Goal: Information Seeking & Learning: Learn about a topic

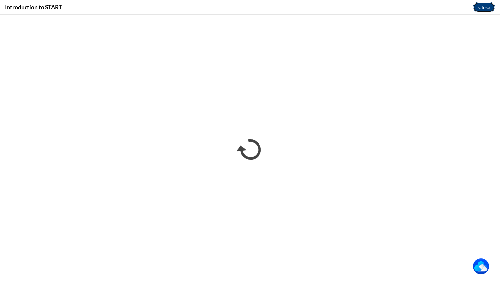
click at [482, 6] on button "Close" at bounding box center [485, 7] width 22 height 10
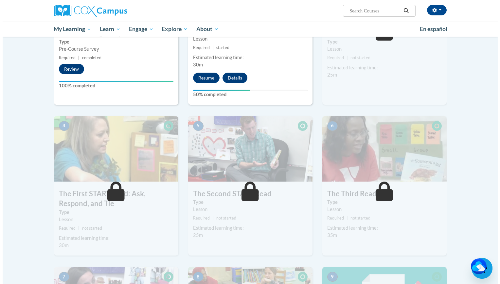
scroll to position [154, 0]
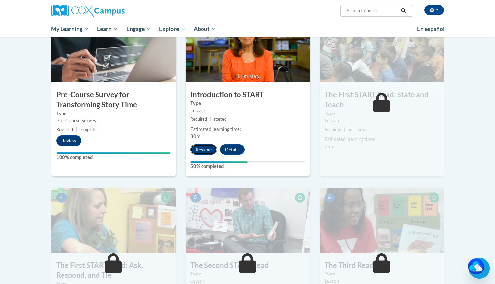
click at [209, 148] on button "Resume" at bounding box center [204, 149] width 27 height 10
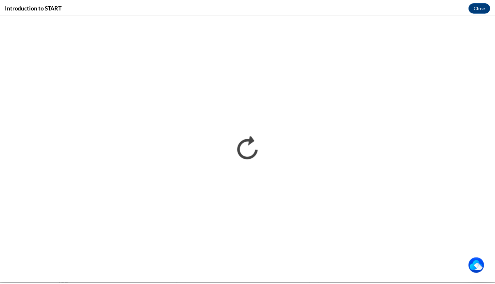
scroll to position [0, 0]
click at [485, 6] on button "Close" at bounding box center [485, 7] width 22 height 10
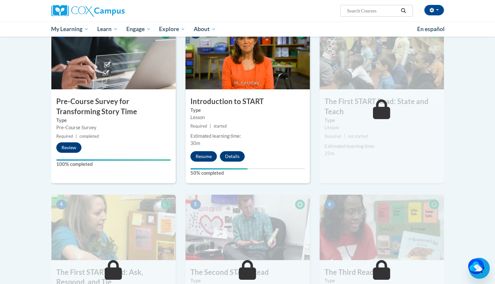
scroll to position [146, 0]
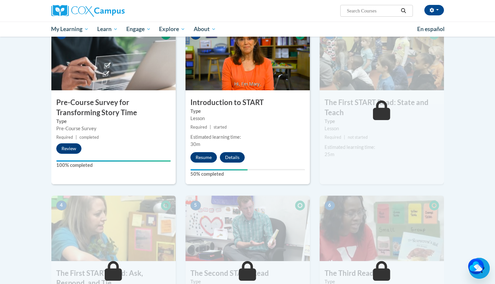
drag, startPoint x: 491, startPoint y: 144, endPoint x: 493, endPoint y: 127, distance: 17.4
click at [493, 127] on body "Robert Williams (America/New_York UTC-04:00) My Profile Inbox My Transcripts Lo…" at bounding box center [247, 259] width 495 height 810
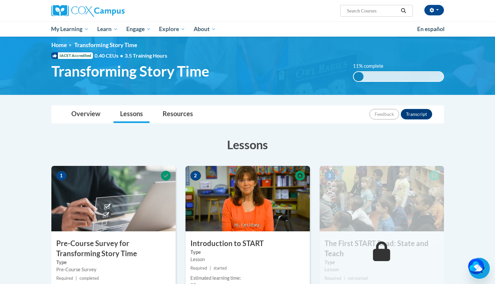
scroll to position [0, 0]
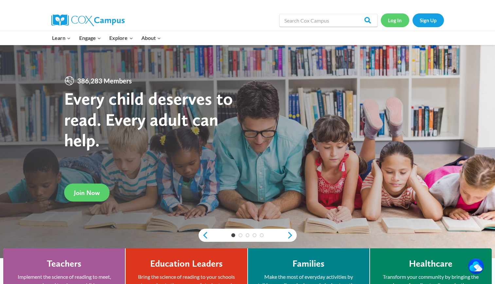
click at [394, 20] on link "Log In" at bounding box center [395, 19] width 28 height 13
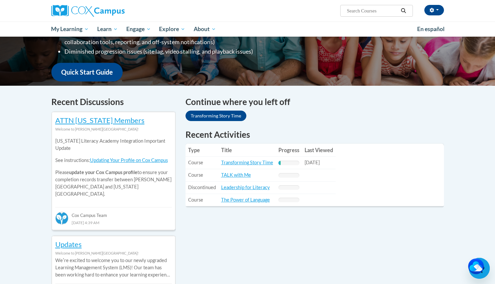
scroll to position [153, 0]
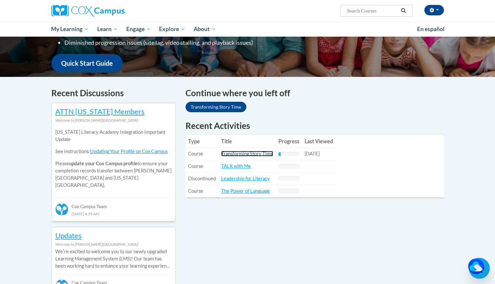
click at [257, 153] on link "Transforming Story Time" at bounding box center [247, 154] width 52 height 6
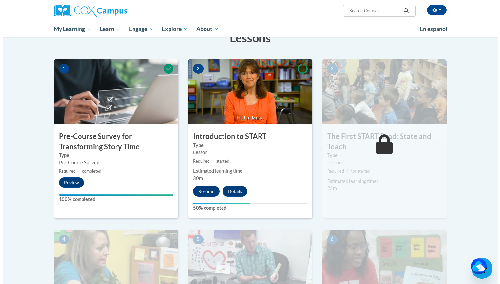
scroll to position [119, 0]
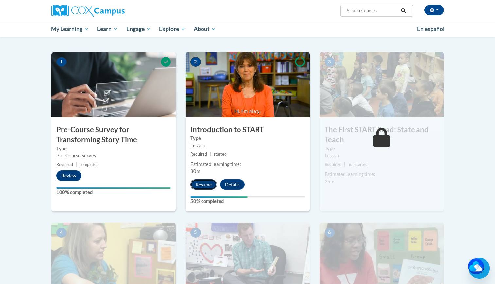
click at [202, 182] on button "Resume" at bounding box center [204, 184] width 27 height 10
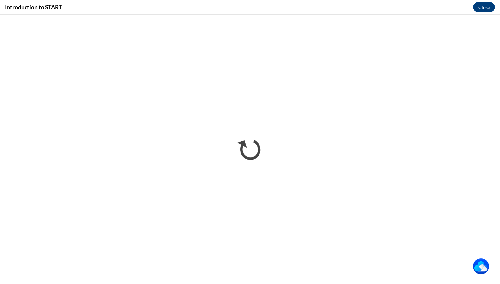
scroll to position [0, 0]
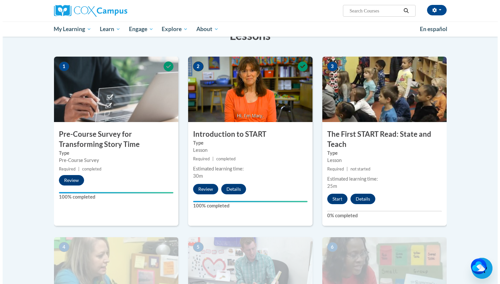
scroll to position [123, 0]
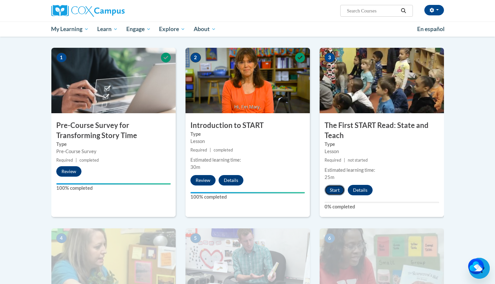
click at [336, 186] on button "Start" at bounding box center [335, 190] width 20 height 10
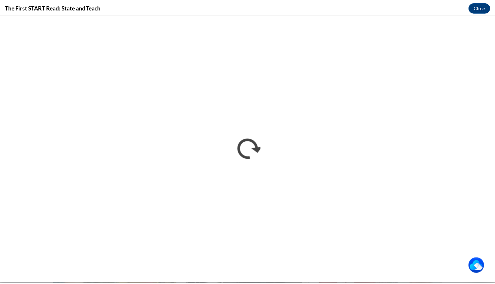
scroll to position [0, 0]
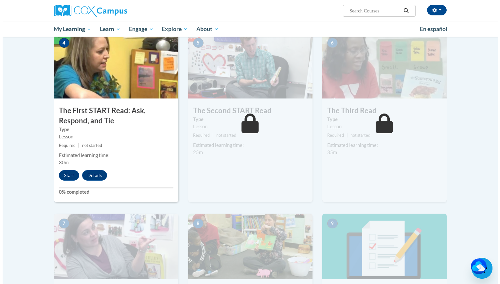
scroll to position [322, 0]
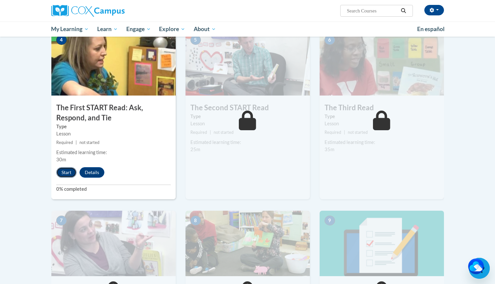
click at [67, 173] on button "Start" at bounding box center [66, 172] width 20 height 10
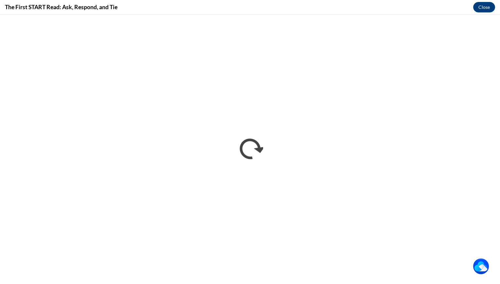
scroll to position [0, 0]
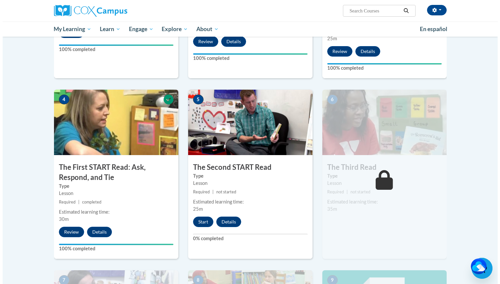
scroll to position [301, 0]
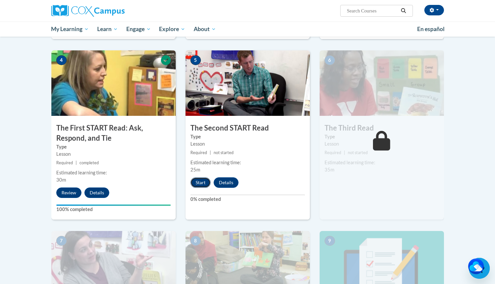
click at [203, 182] on button "Start" at bounding box center [201, 182] width 20 height 10
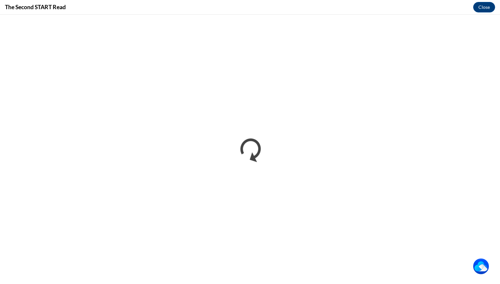
scroll to position [0, 0]
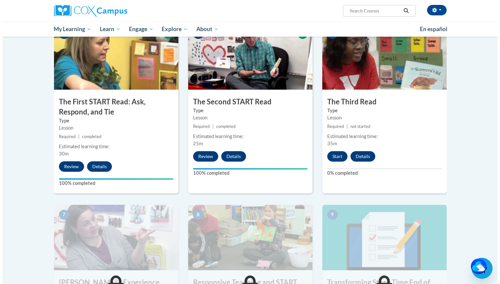
scroll to position [345, 0]
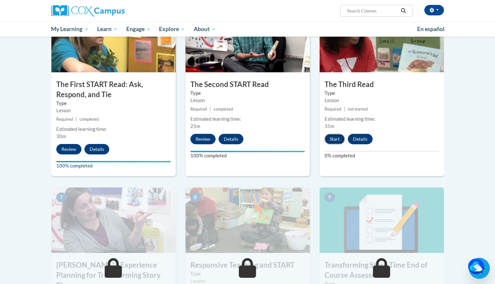
click at [335, 142] on button "Start" at bounding box center [335, 139] width 20 height 10
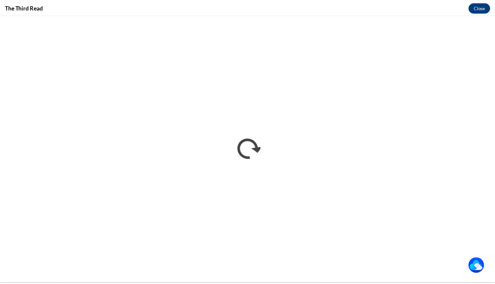
scroll to position [0, 0]
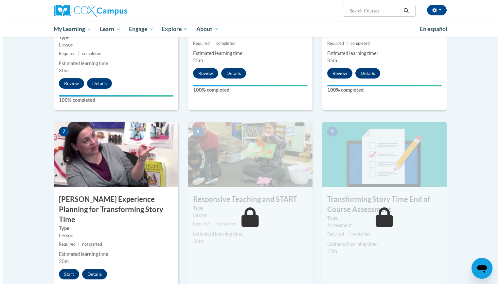
scroll to position [437, 0]
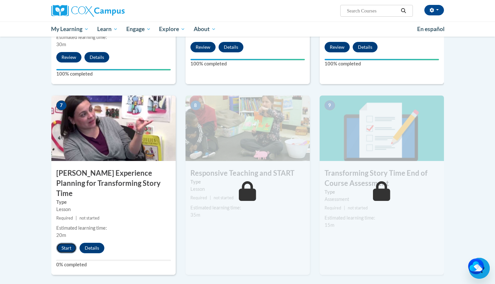
click at [66, 243] on button "Start" at bounding box center [66, 248] width 20 height 10
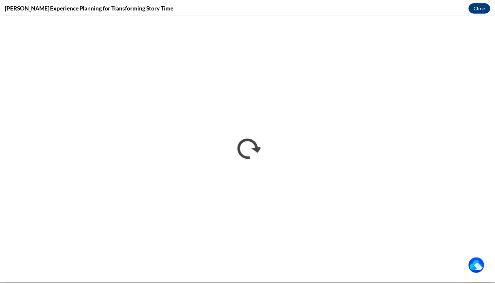
scroll to position [0, 0]
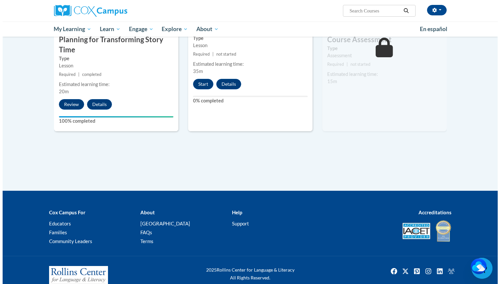
scroll to position [585, 0]
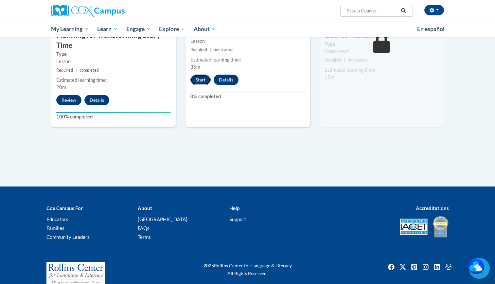
click at [200, 83] on button "Start" at bounding box center [201, 80] width 20 height 10
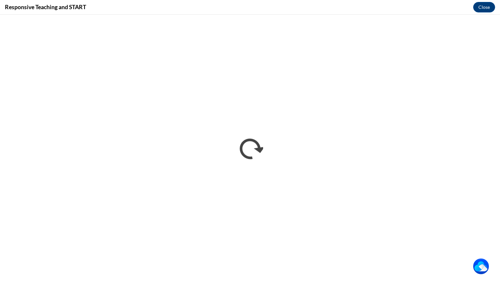
scroll to position [0, 0]
